Goal: Information Seeking & Learning: Check status

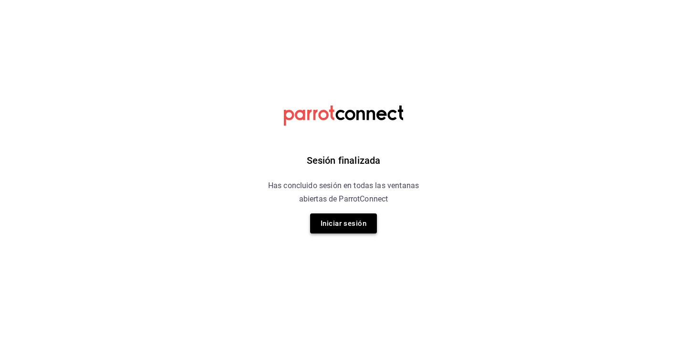
click at [348, 221] on button "Iniciar sesión" at bounding box center [343, 223] width 67 height 20
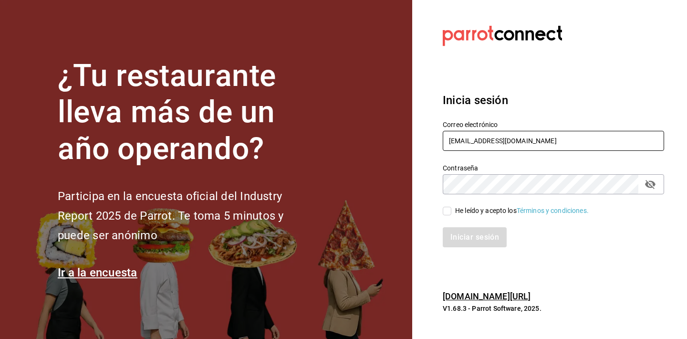
type input "gerente.esca.tepepan@debocaenboca.net"
click at [456, 209] on div "He leído y acepto los Términos y condiciones." at bounding box center [522, 211] width 134 height 10
click at [451, 209] on input "He leído y acepto los Términos y condiciones." at bounding box center [447, 211] width 9 height 9
checkbox input "true"
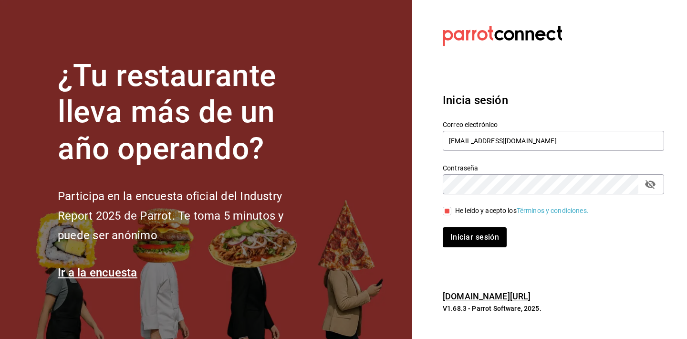
click at [653, 190] on button "passwordField" at bounding box center [650, 184] width 16 height 16
click at [490, 238] on button "Iniciar sesión" at bounding box center [475, 237] width 65 height 20
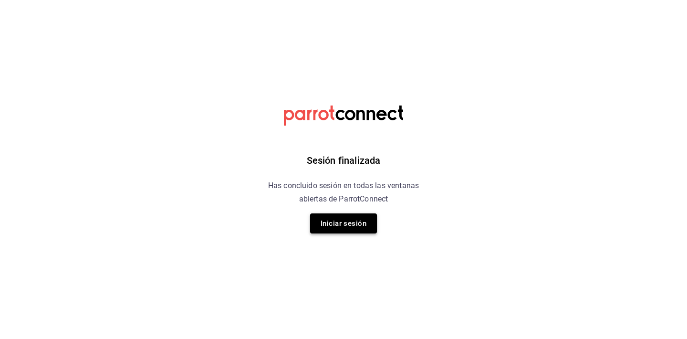
click at [339, 219] on button "Iniciar sesión" at bounding box center [343, 223] width 67 height 20
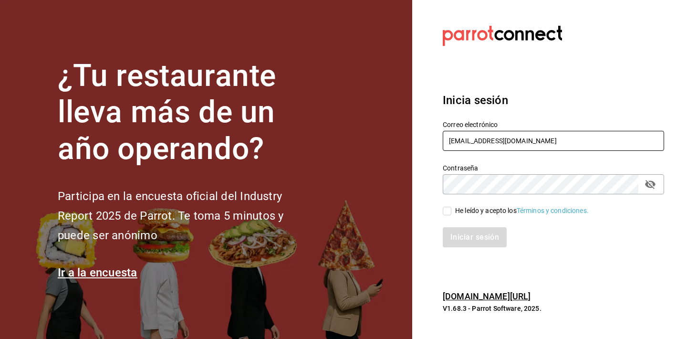
type input "gerente.esca.tepepan@debocaenboca.net"
click at [464, 207] on div "He leído y acepto los Términos y condiciones." at bounding box center [522, 211] width 134 height 10
click at [451, 207] on input "He leído y acepto los Términos y condiciones." at bounding box center [447, 211] width 9 height 9
checkbox input "true"
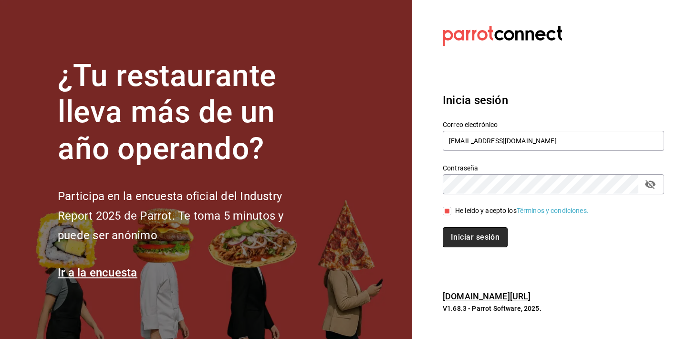
click at [464, 233] on button "Iniciar sesión" at bounding box center [475, 237] width 65 height 20
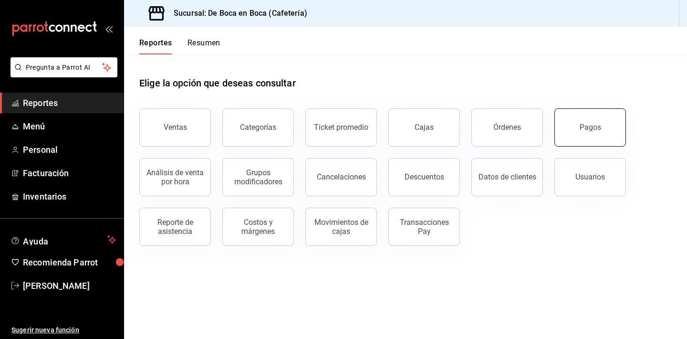
click at [581, 136] on button "Pagos" at bounding box center [590, 127] width 72 height 38
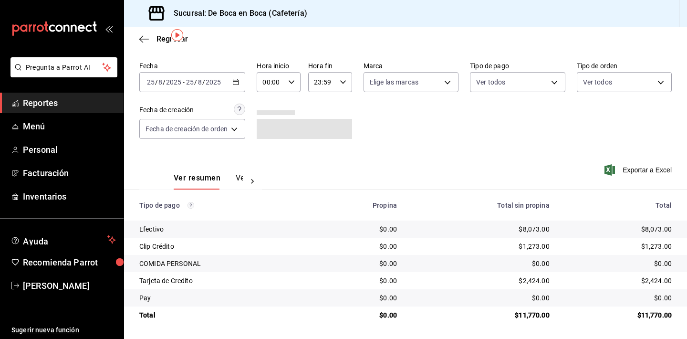
scroll to position [31, 0]
click at [557, 150] on div "Ver resumen Ver pagos Exportar a Excel" at bounding box center [405, 175] width 563 height 51
click at [154, 41] on span "Regresar" at bounding box center [163, 38] width 49 height 9
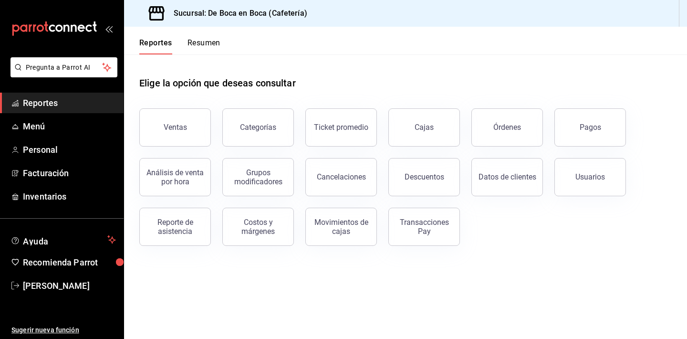
click at [567, 148] on div "Usuarios" at bounding box center [584, 171] width 83 height 50
click at [564, 127] on button "Pagos" at bounding box center [590, 127] width 72 height 38
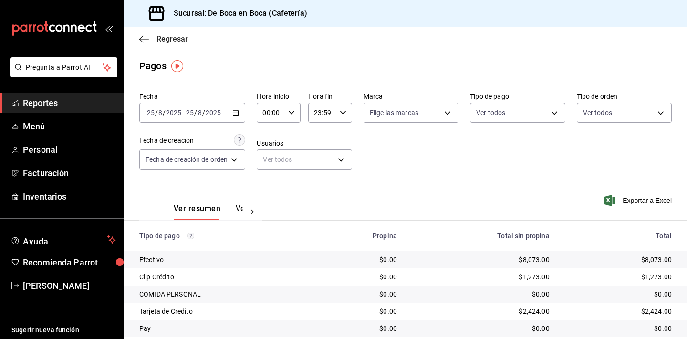
click at [163, 37] on span "Regresar" at bounding box center [171, 38] width 31 height 9
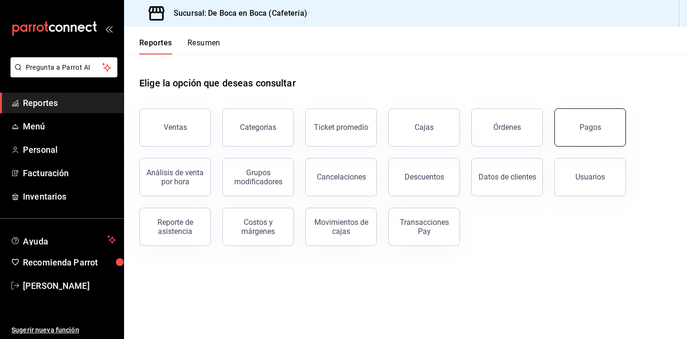
click at [583, 131] on div "Pagos" at bounding box center [589, 127] width 21 height 9
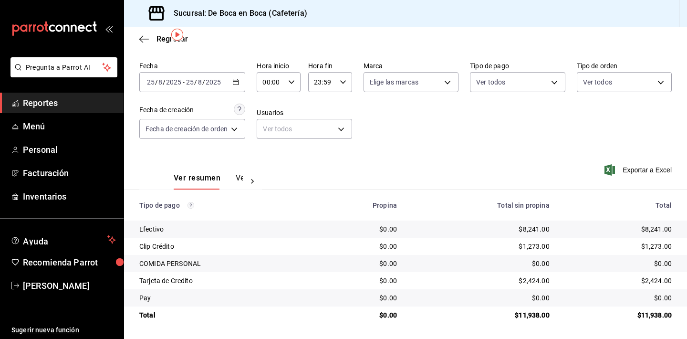
scroll to position [31, 0]
click at [164, 42] on span "Regresar" at bounding box center [171, 38] width 31 height 9
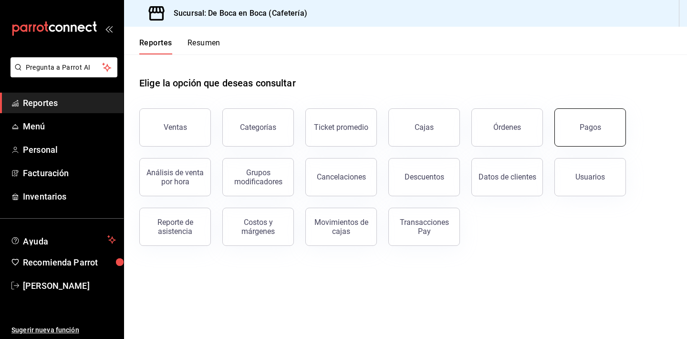
click at [606, 128] on button "Pagos" at bounding box center [590, 127] width 72 height 38
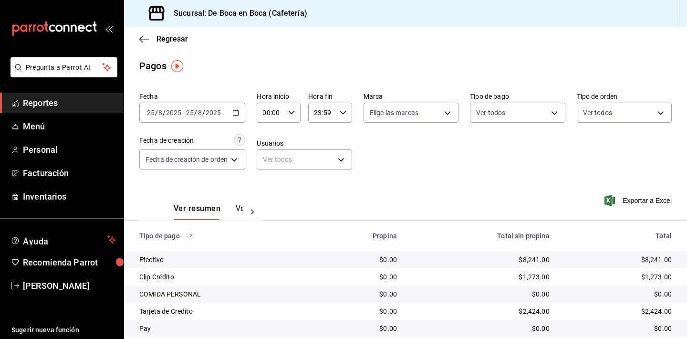
click at [71, 107] on span "Reportes" at bounding box center [69, 102] width 93 height 13
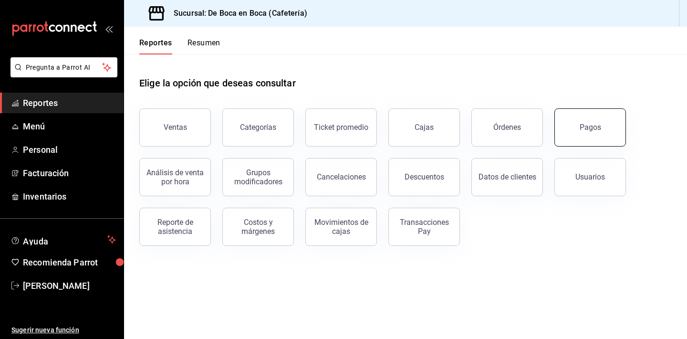
click at [597, 128] on div "Pagos" at bounding box center [589, 127] width 21 height 9
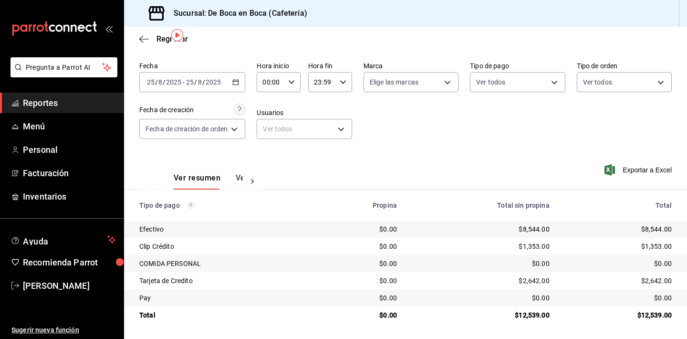
scroll to position [31, 0]
